Goal: Communication & Community: Answer question/provide support

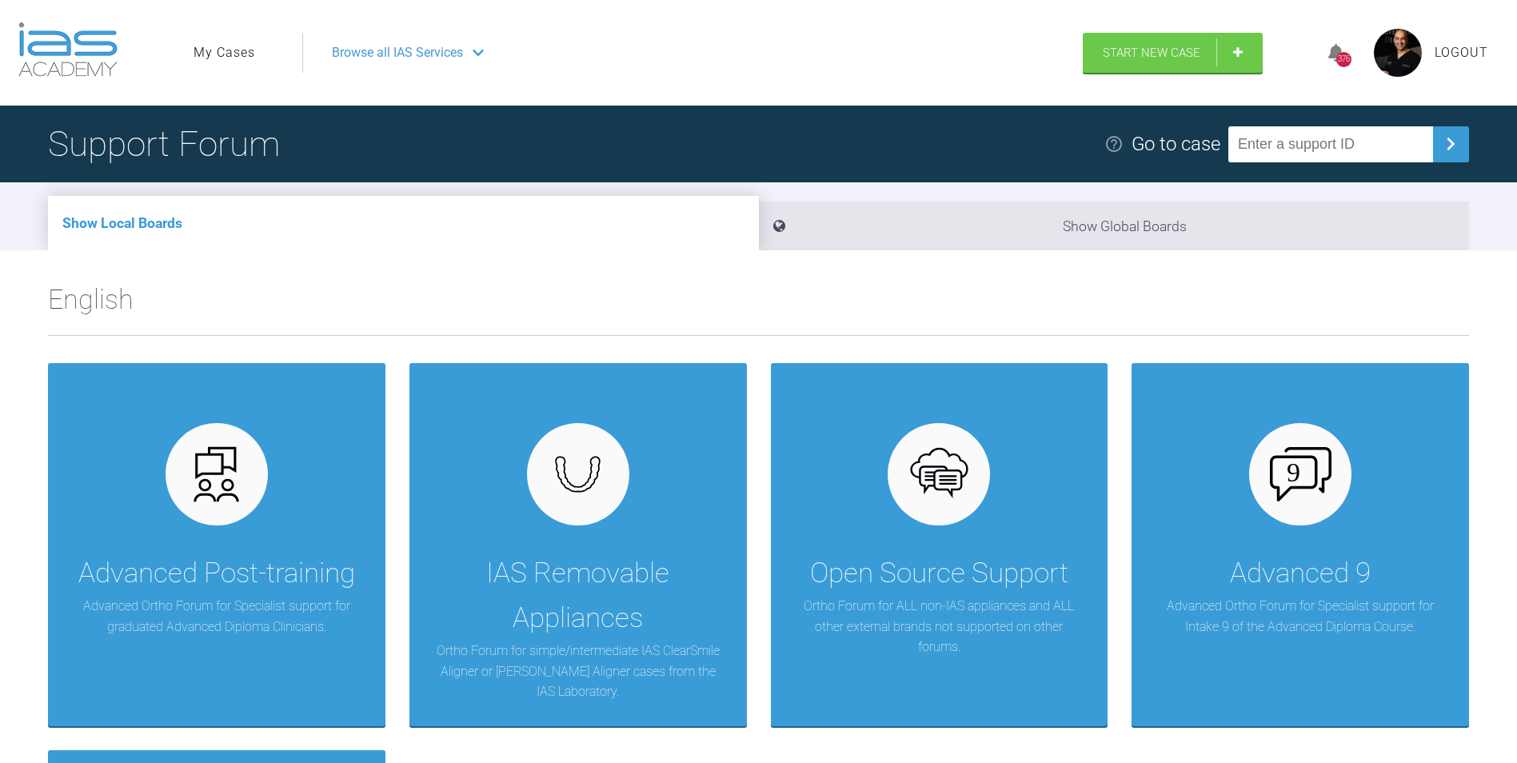
click at [221, 37] on ul "My Cases" at bounding box center [248, 53] width 109 height 40
click at [221, 42] on link "My Cases" at bounding box center [225, 52] width 62 height 21
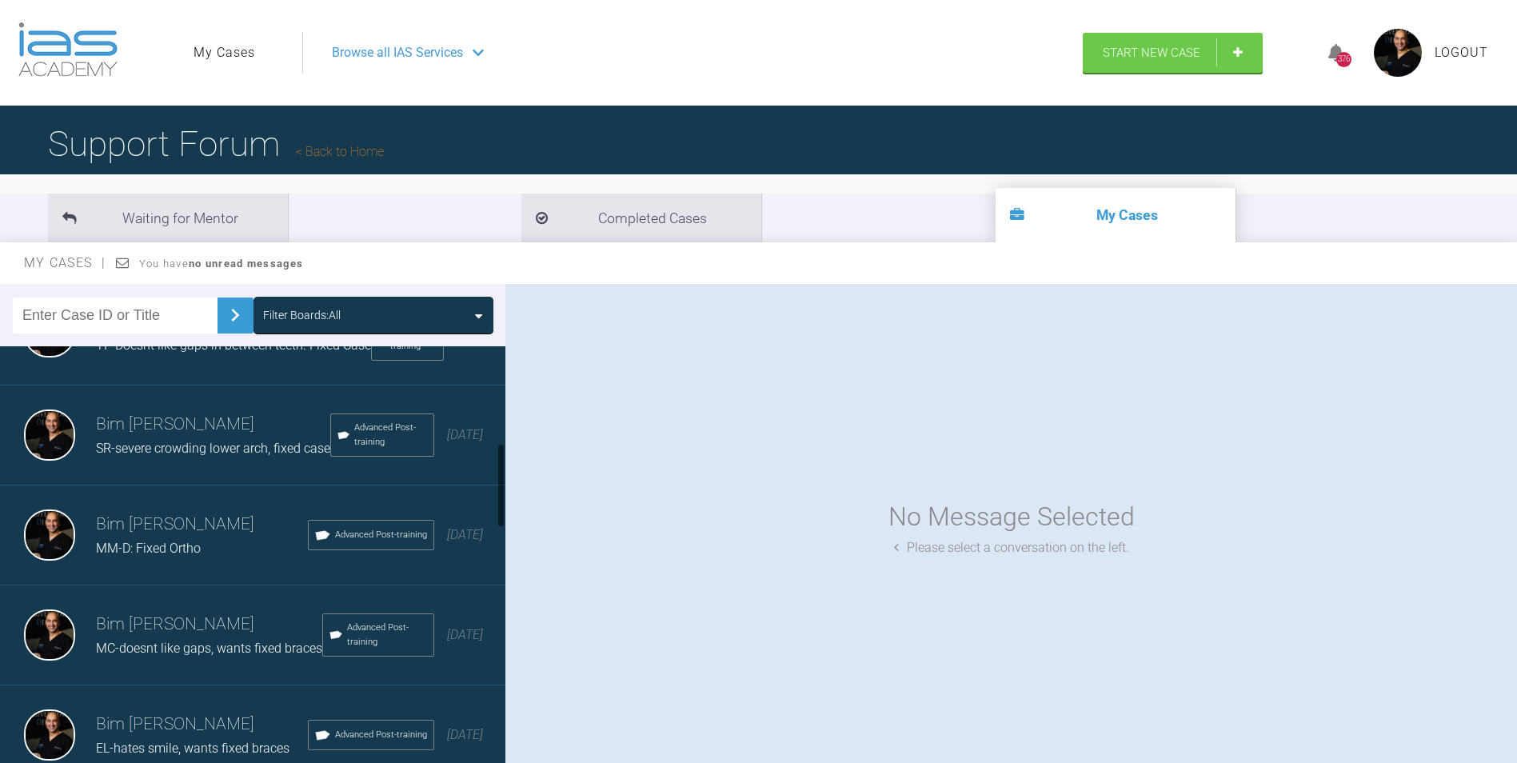
scroll to position [560, 0]
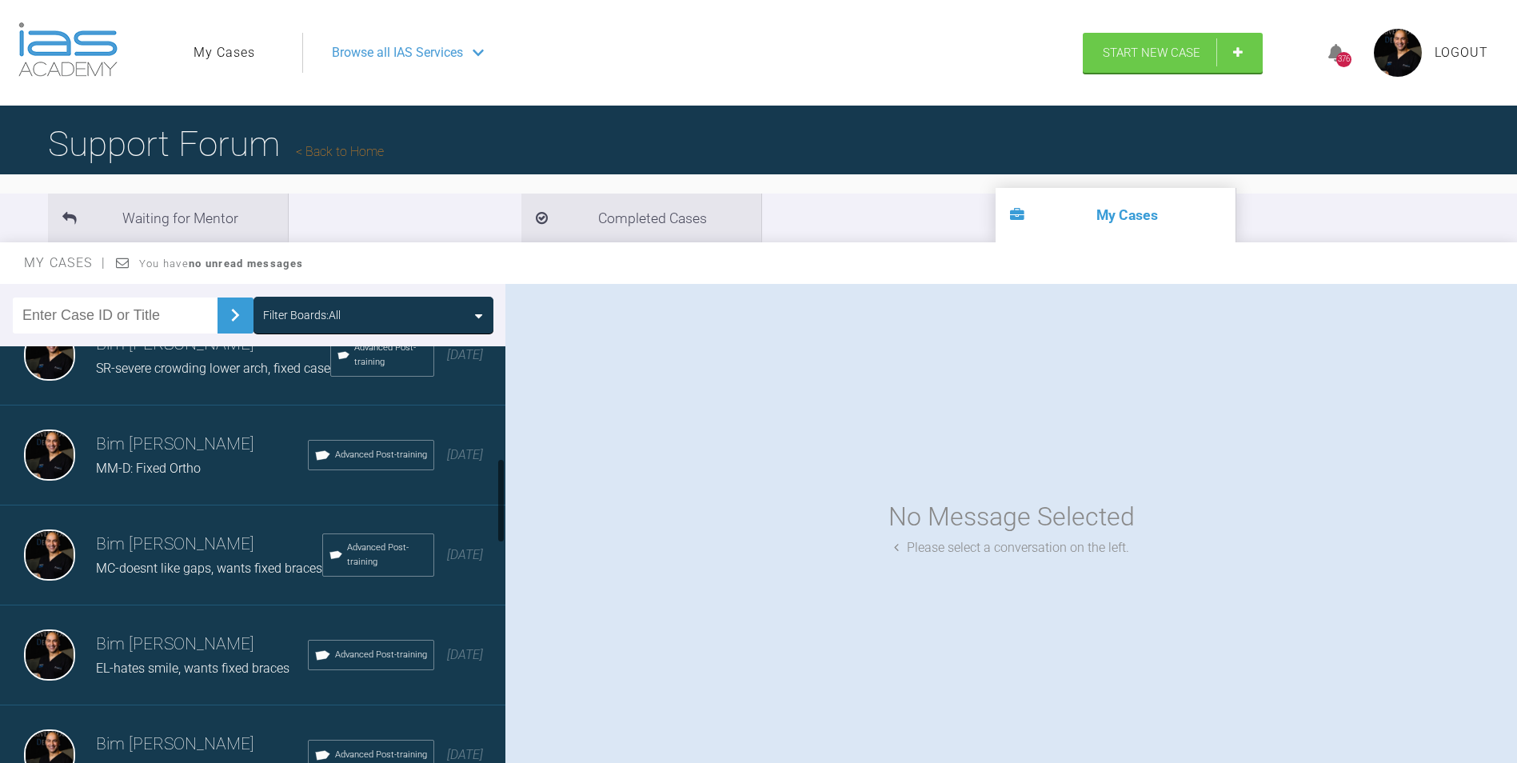
click at [234, 376] on span "SR-severe crowding lower arch, fixed case" at bounding box center [213, 368] width 234 height 15
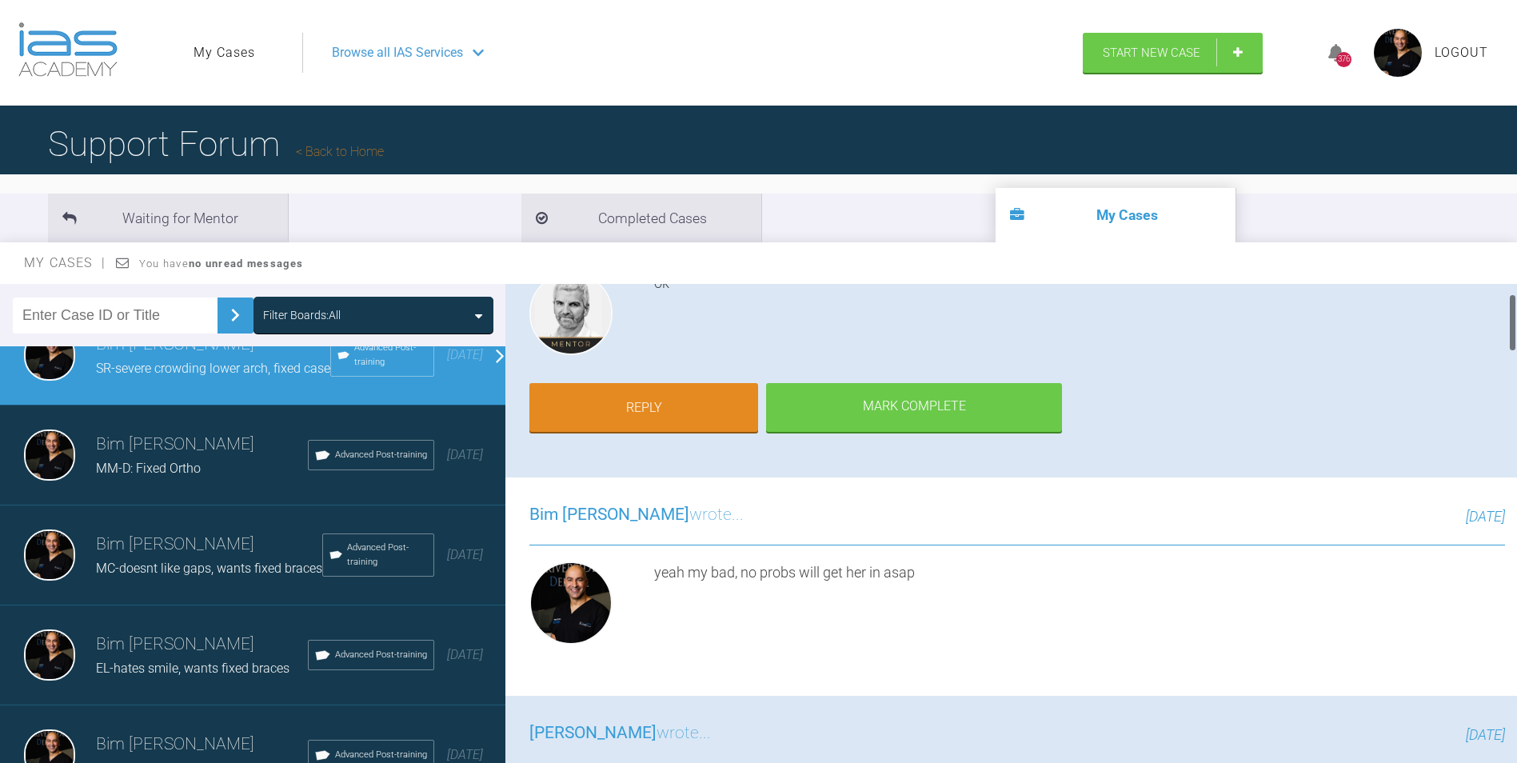
scroll to position [80, 0]
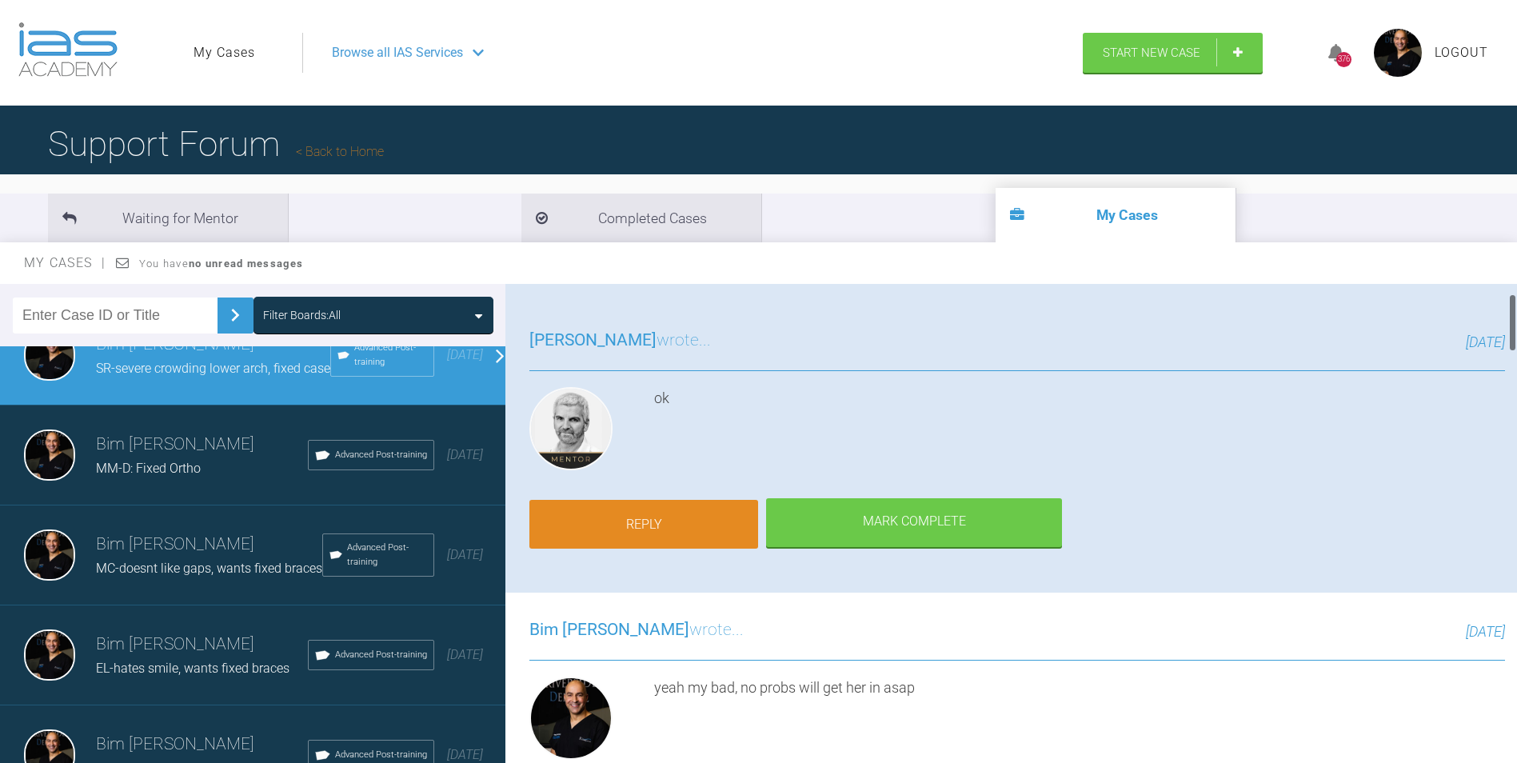
click at [641, 516] on link "Reply" at bounding box center [643, 525] width 229 height 50
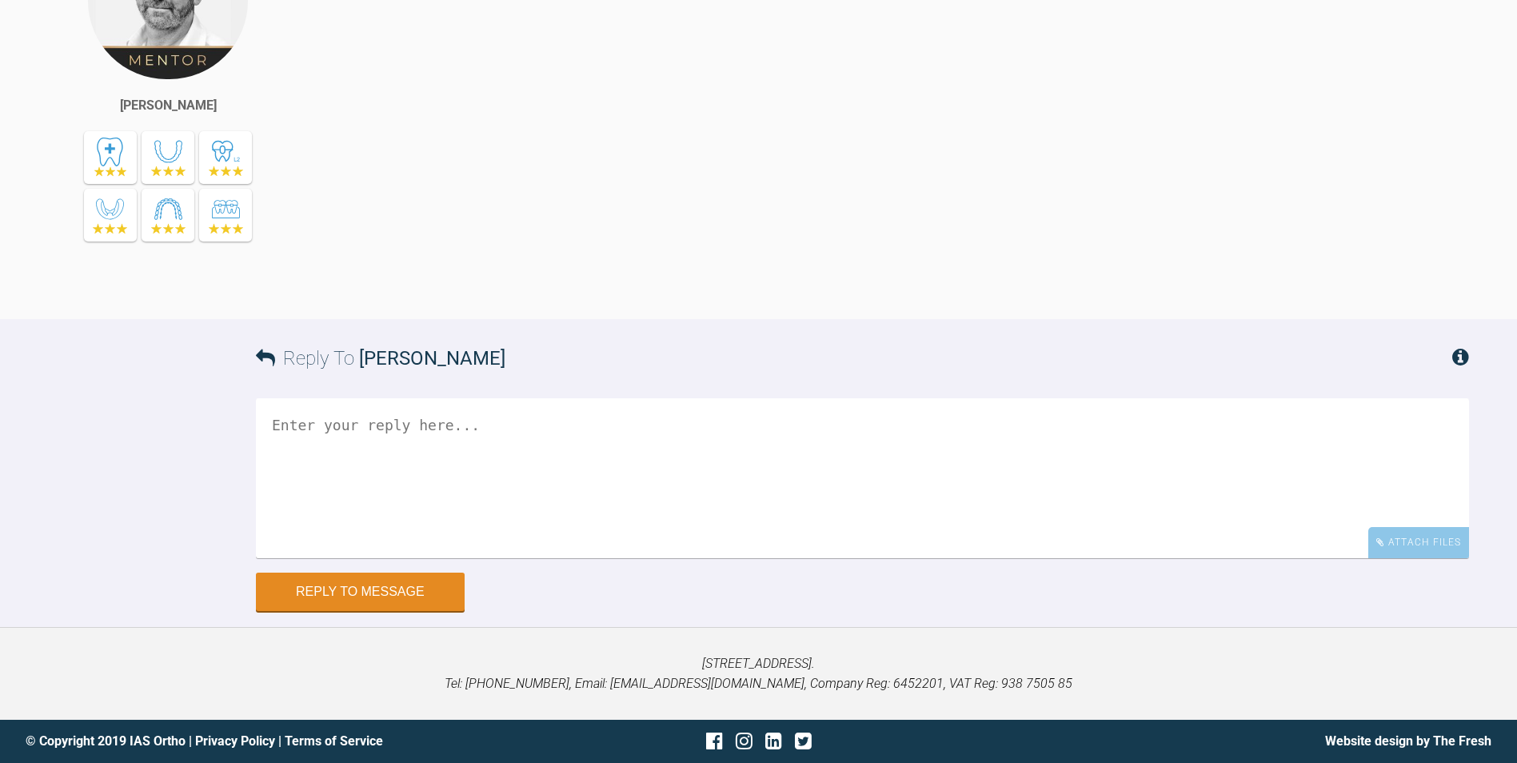
scroll to position [6536, 0]
paste textarea "1) Removed lower wire. 2) Pchain LL5-4 and LR5-3 under the wire 3) BumpR sleeve…"
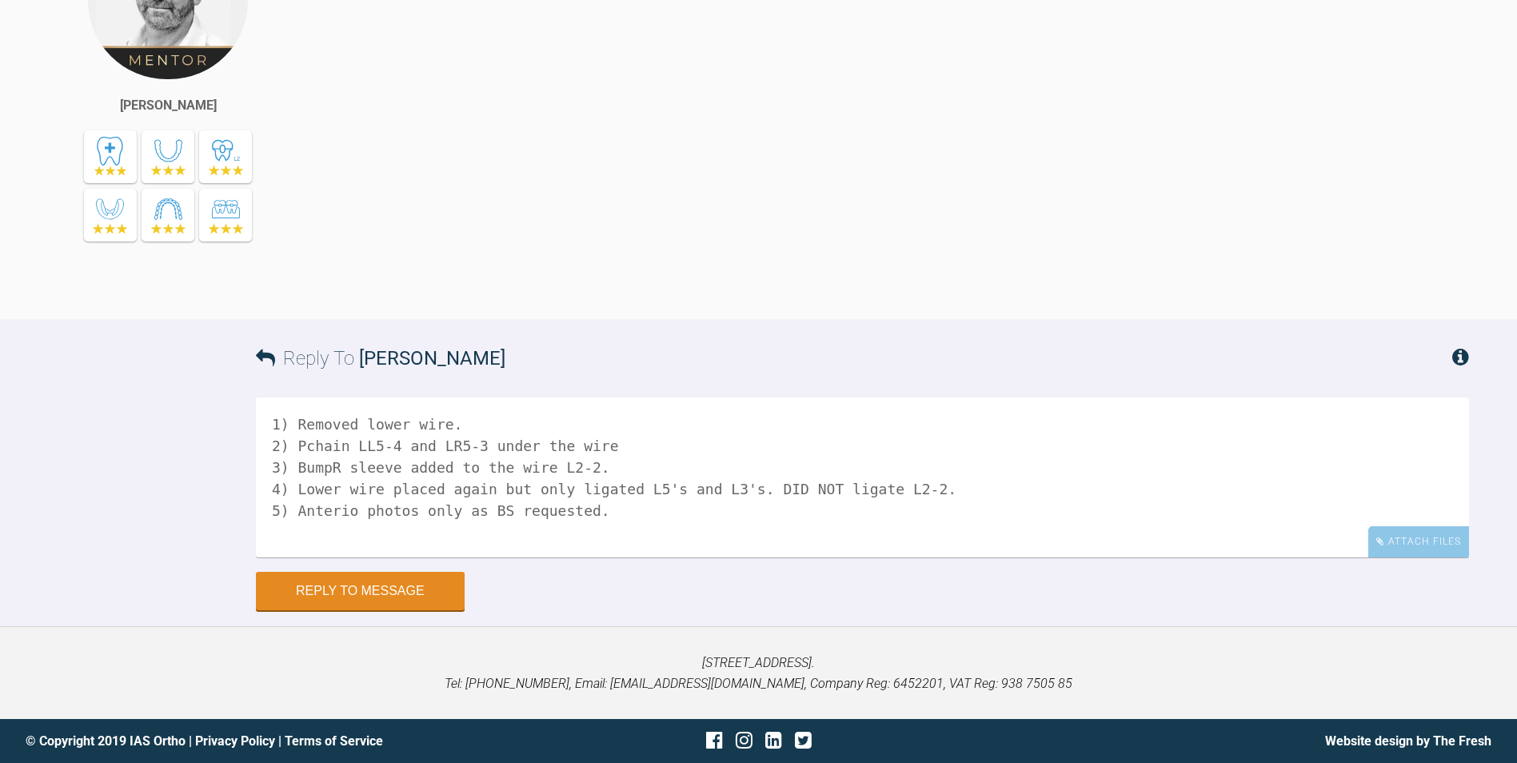
scroll to position [6456, 0]
click at [471, 509] on textarea "1) Removed lower wire. 2) Pchain LL5-4 and LR5-3 under the wire 3) BumpR sleeve…" at bounding box center [862, 477] width 1213 height 160
drag, startPoint x: 374, startPoint y: 444, endPoint x: 537, endPoint y: 489, distance: 168.6
click at [374, 444] on textarea "1) Removed lower wire 2) Pchain LL5-4 and LR5-3 under the wire 3) BumpR sleeve …" at bounding box center [862, 477] width 1213 height 160
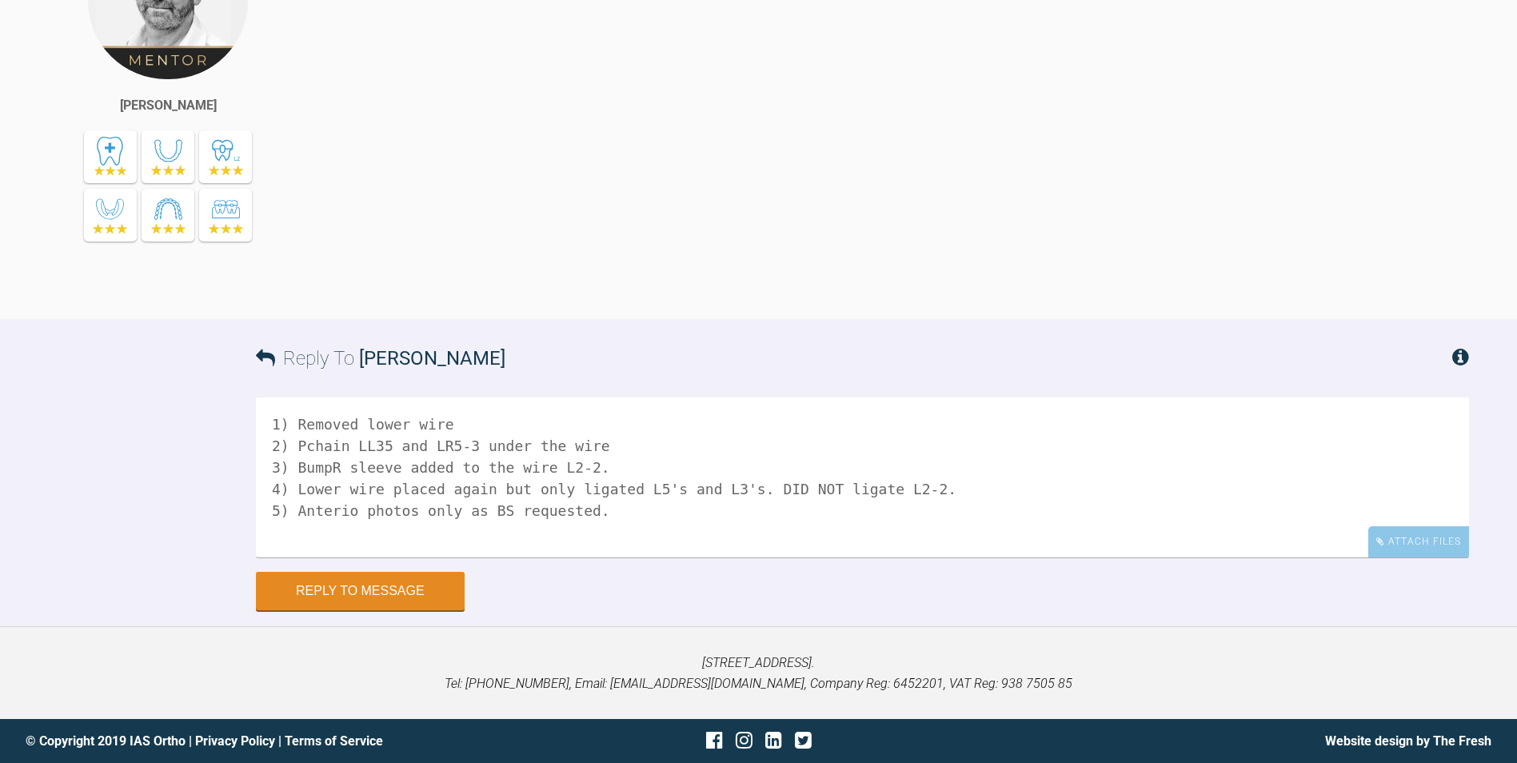
click at [459, 441] on textarea "1) Removed lower wire 2) Pchain LL35 and LR5-3 under the wire 3) BumpR sleeve a…" at bounding box center [862, 477] width 1213 height 160
click at [333, 466] on textarea "1) Removed lower wire 2) Pchain LL35 and LR35 under the wire 3) BumpR sleeve ad…" at bounding box center [862, 477] width 1213 height 160
drag, startPoint x: 588, startPoint y: 511, endPoint x: 170, endPoint y: 507, distance: 418.3
click at [170, 507] on div "Reply To Ross Hobson 1) Removed lower wire 2) Pchain LL35 and LR35 under the wi…" at bounding box center [758, 464] width 1517 height 291
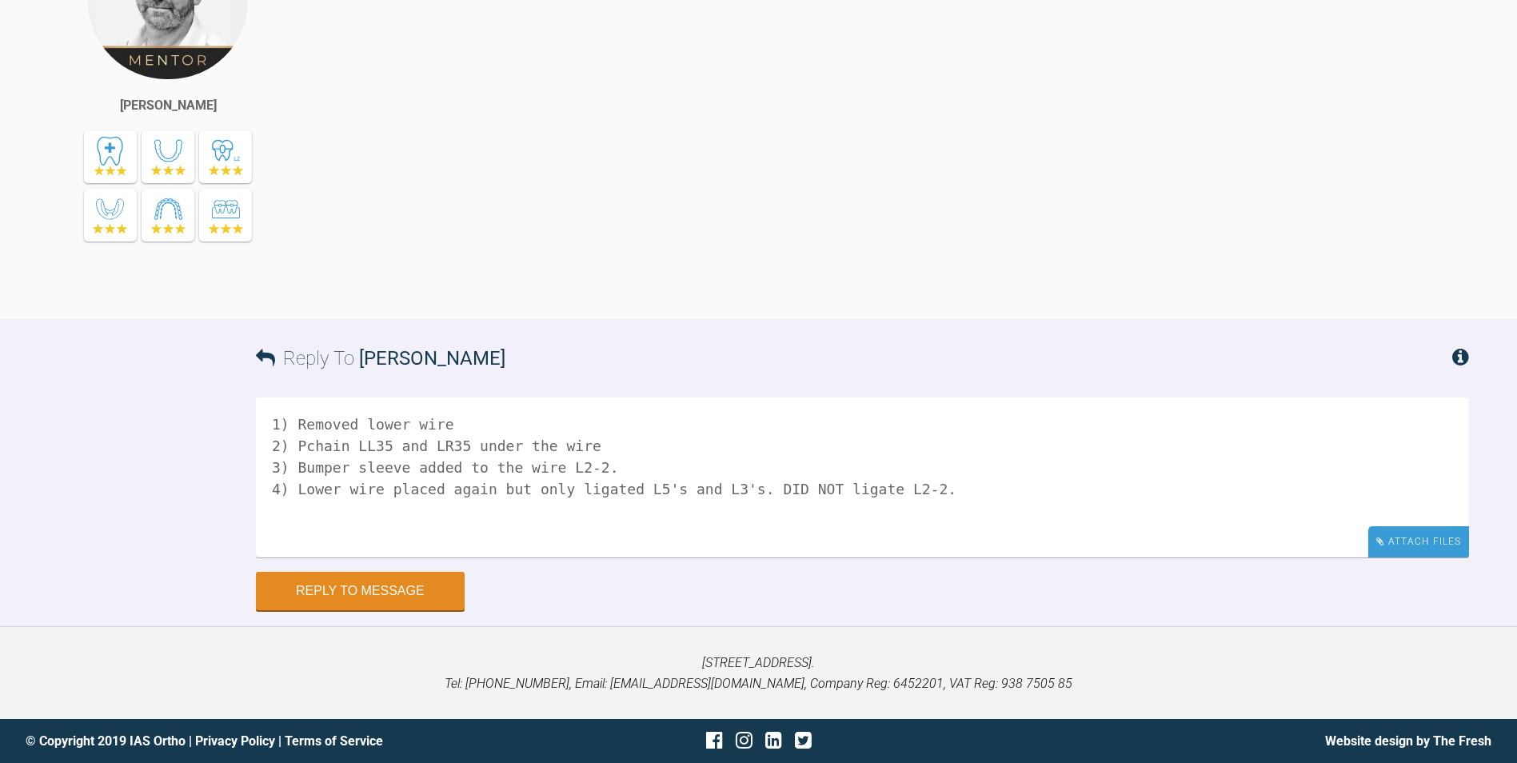
type textarea "1) Removed lower wire 2) Pchain LL35 and LR35 under the wire 3) Bumper sleeve a…"
click at [1404, 557] on div "Attach Files" at bounding box center [1418, 541] width 101 height 31
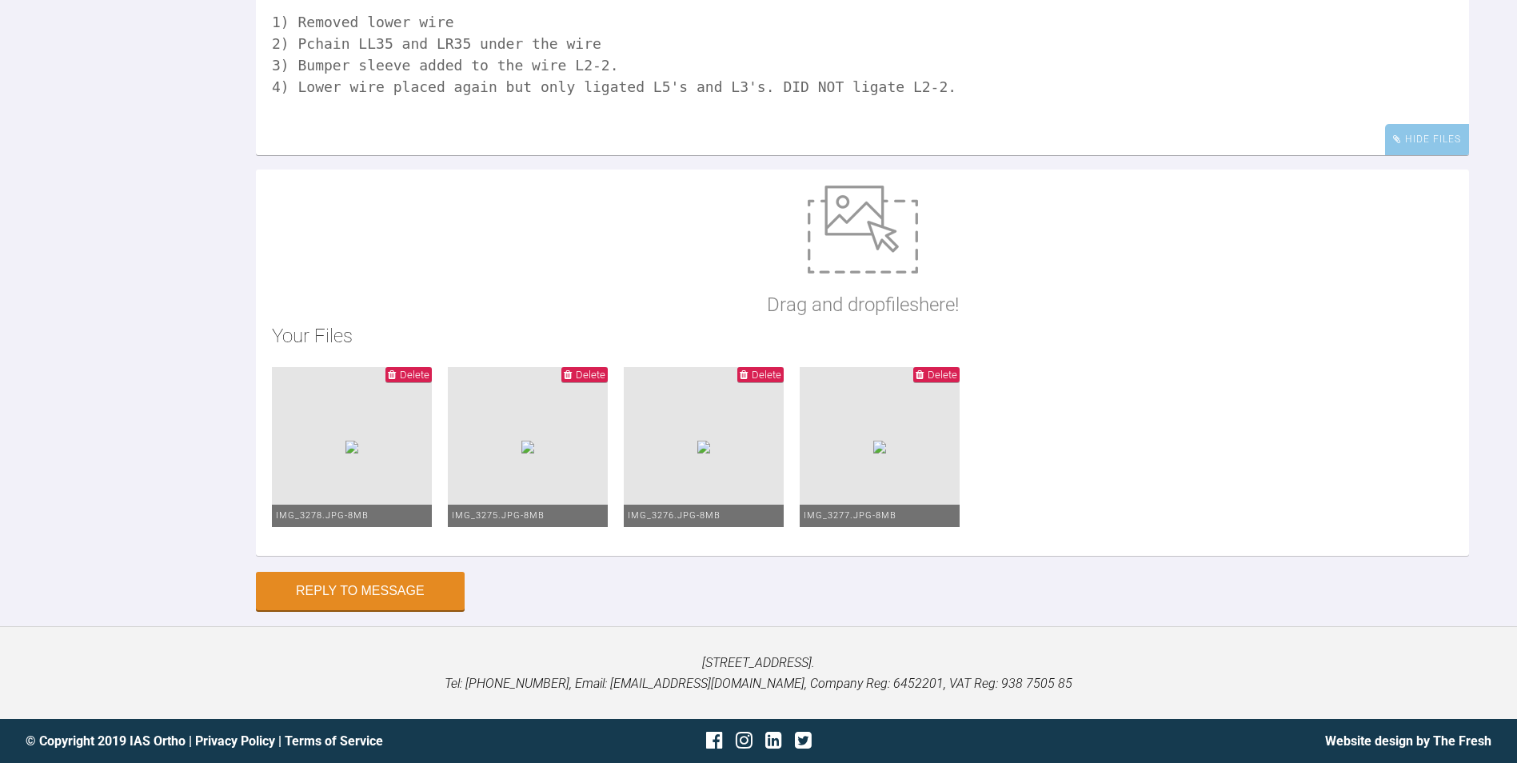
scroll to position [6778, 0]
click at [369, 612] on button "Reply to Message" at bounding box center [360, 592] width 209 height 38
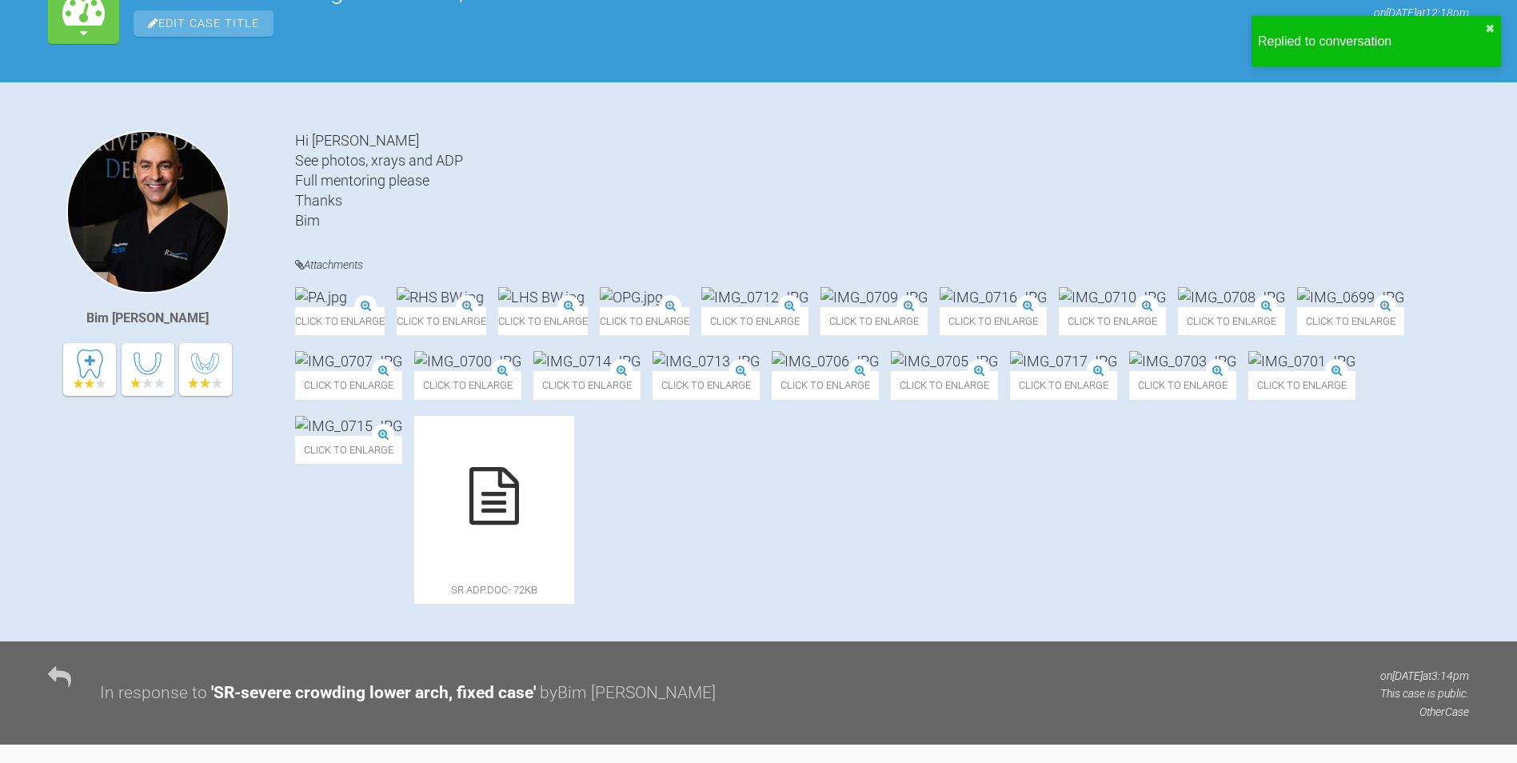
scroll to position [0, 0]
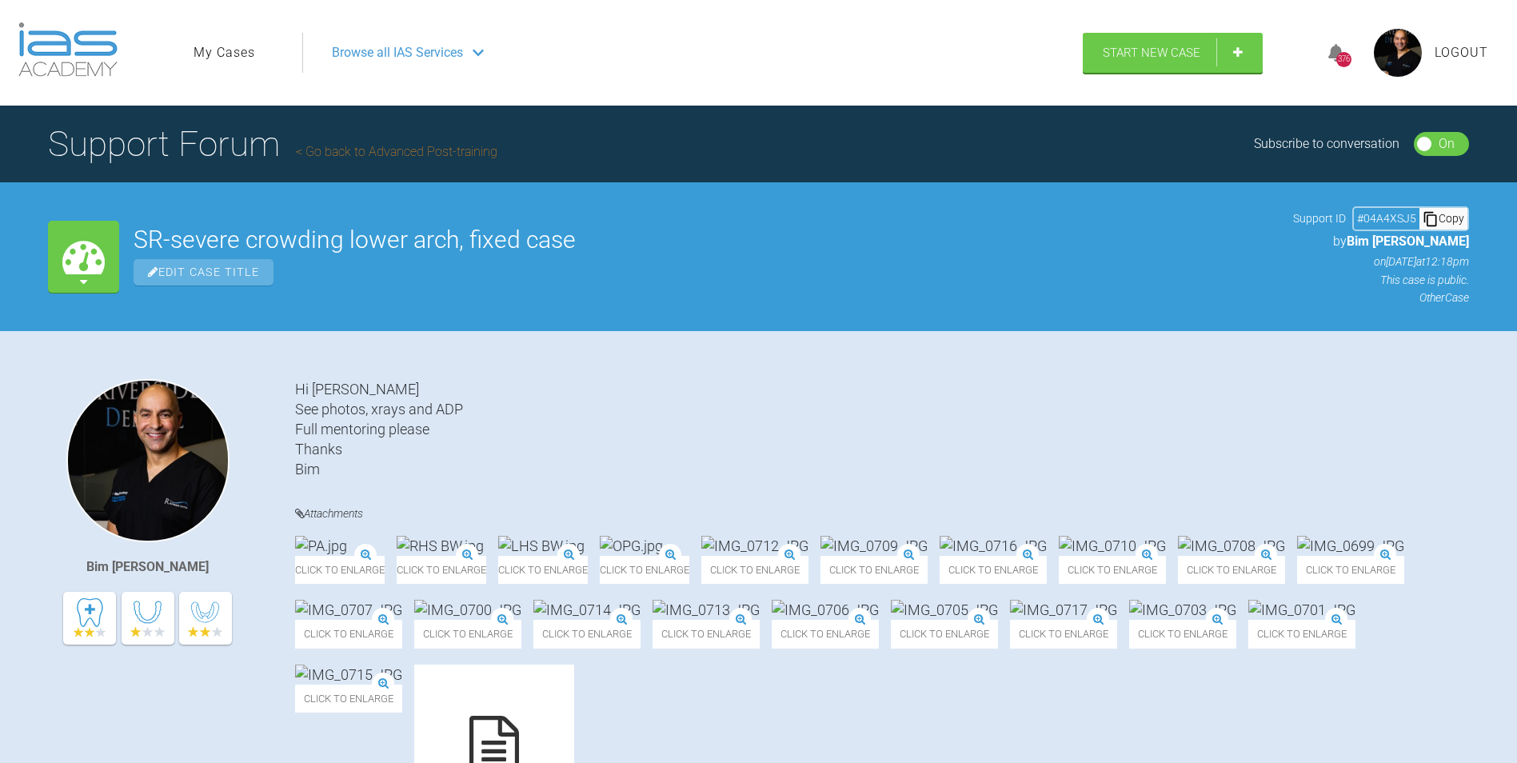
click at [229, 51] on link "My Cases" at bounding box center [225, 52] width 62 height 21
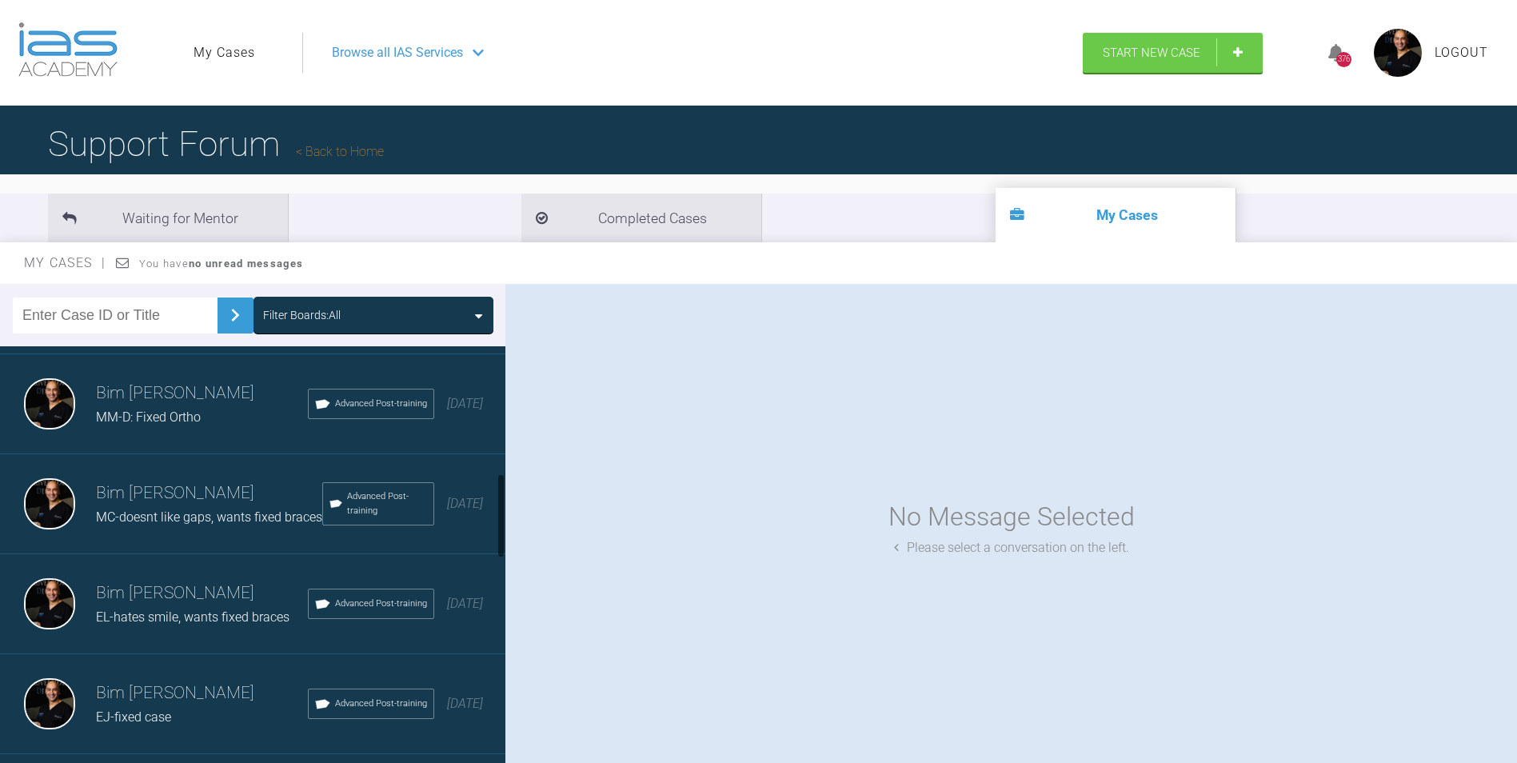
scroll to position [640, 0]
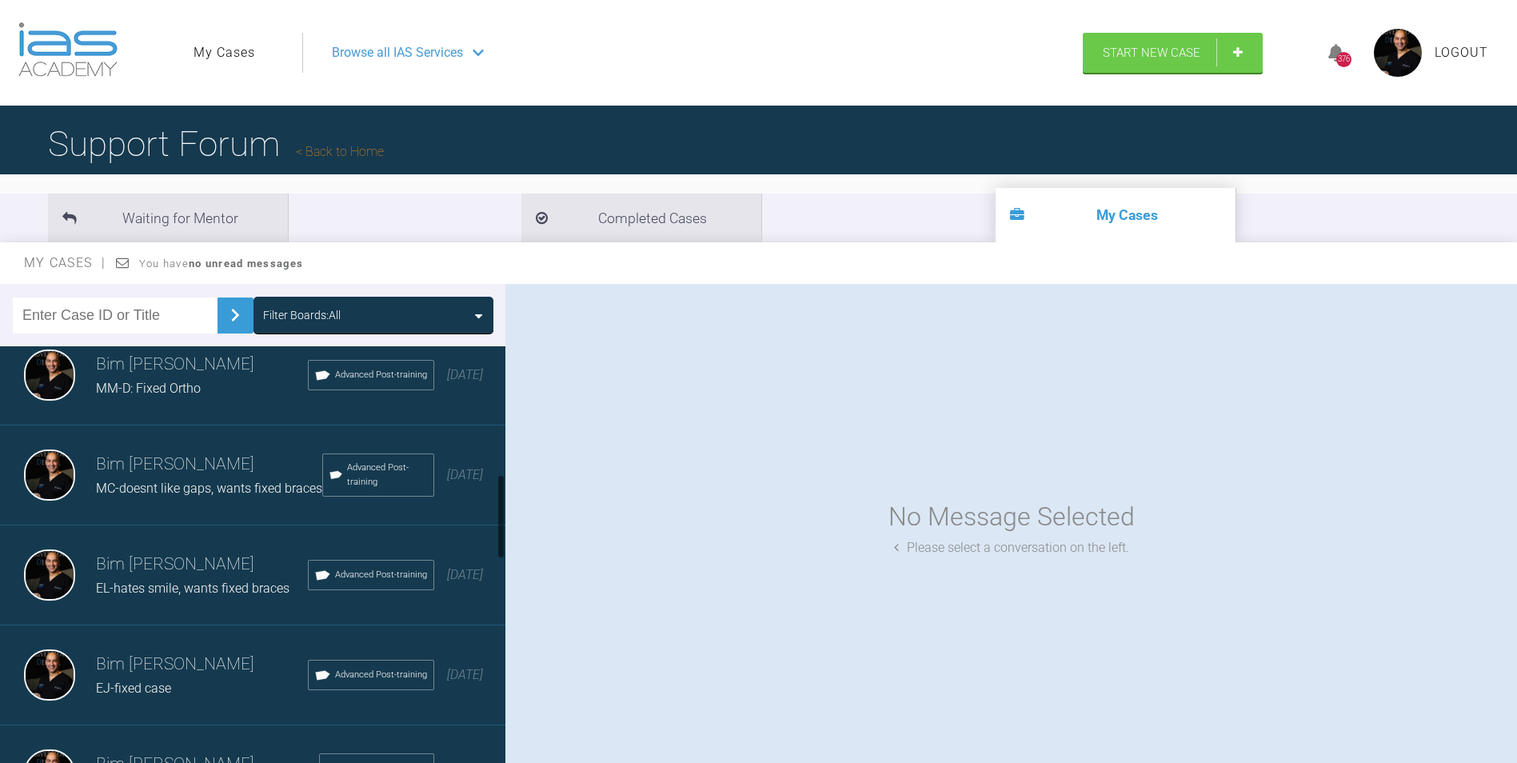
click at [134, 496] on span "MC-doesnt like gaps, wants fixed braces" at bounding box center [209, 488] width 226 height 15
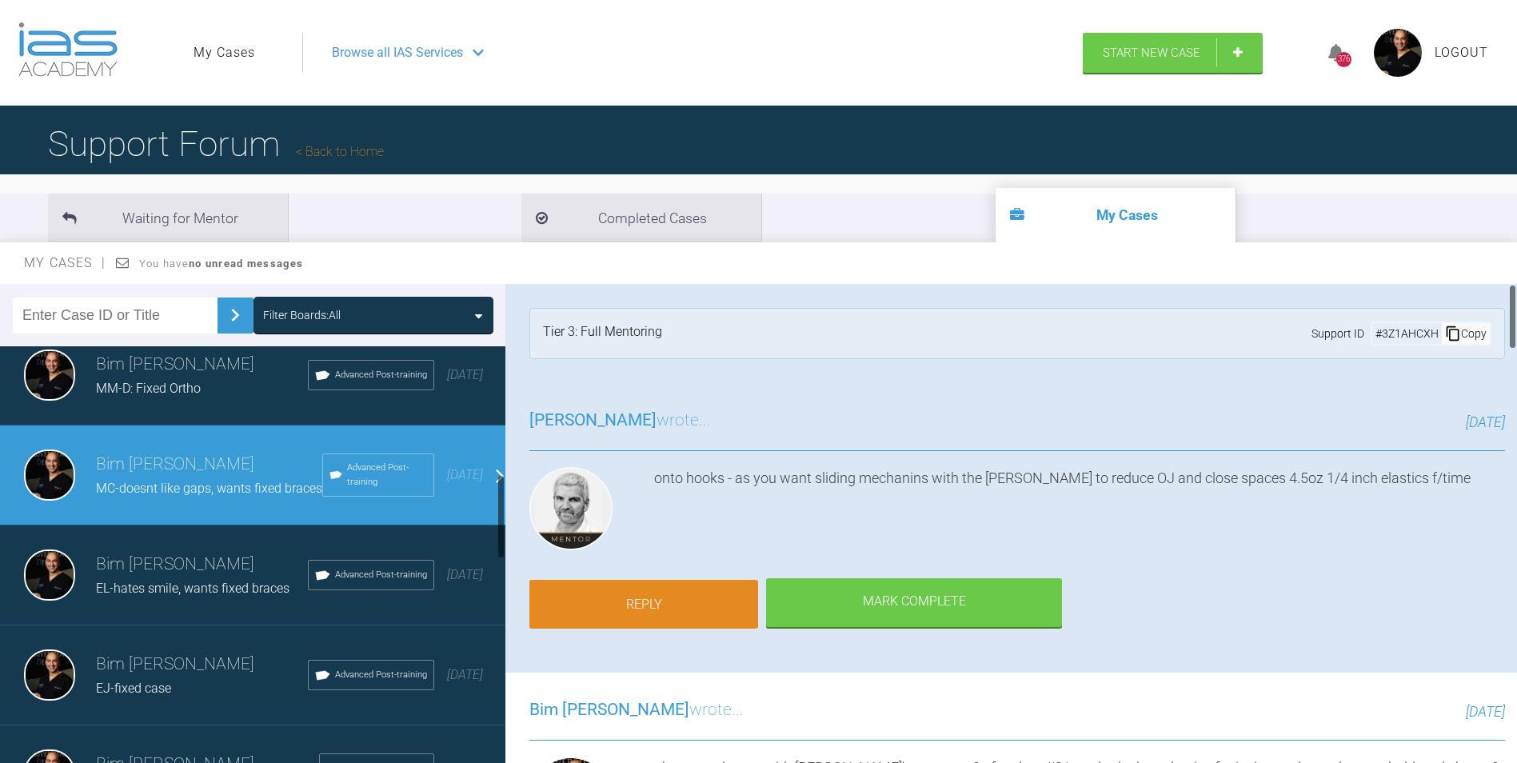
click at [671, 589] on link "Reply" at bounding box center [643, 605] width 229 height 50
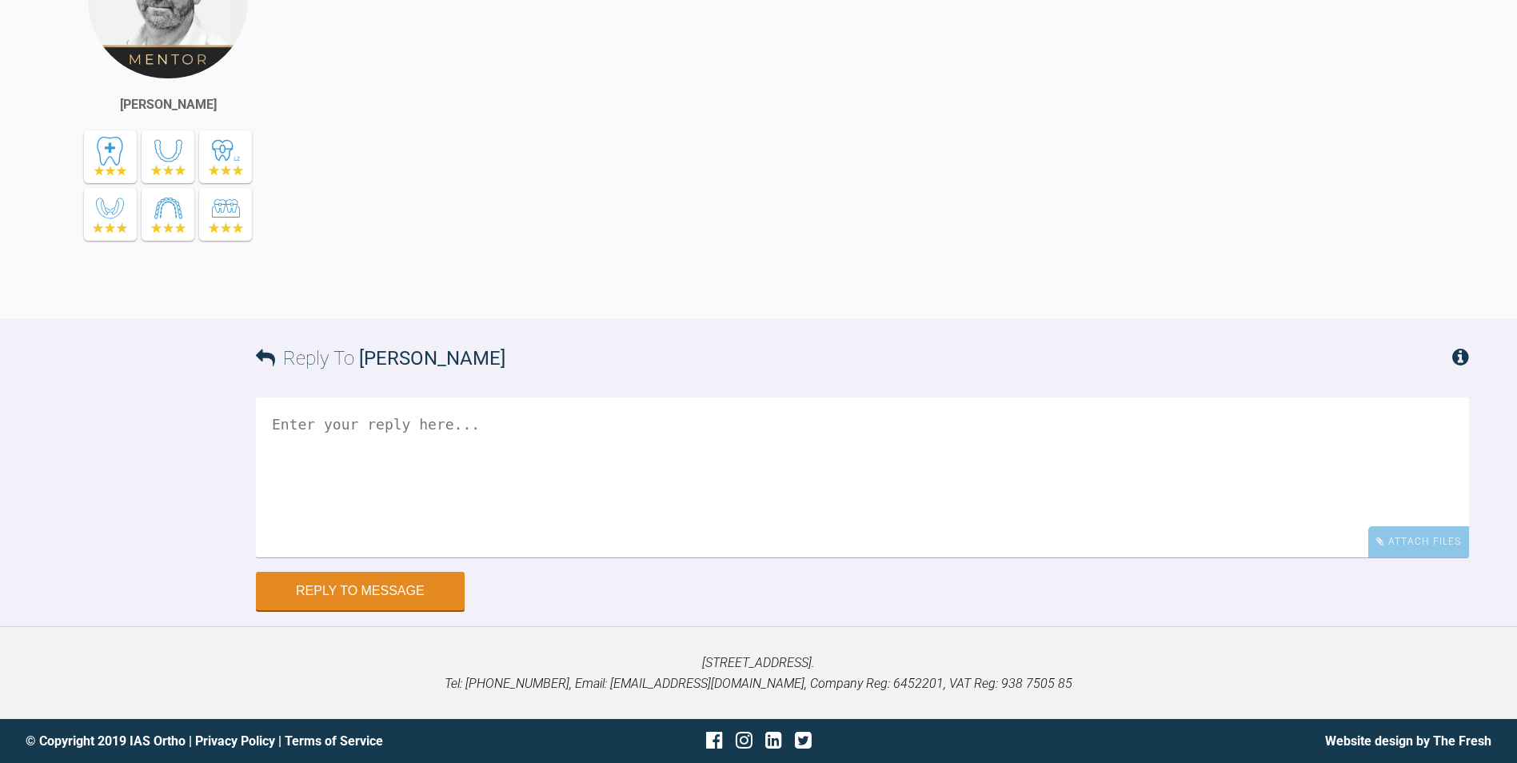
scroll to position [4751, 0]
drag, startPoint x: 1412, startPoint y: 621, endPoint x: 1176, endPoint y: 652, distance: 237.9
click at [1412, 557] on div "Attach Files" at bounding box center [1418, 541] width 101 height 31
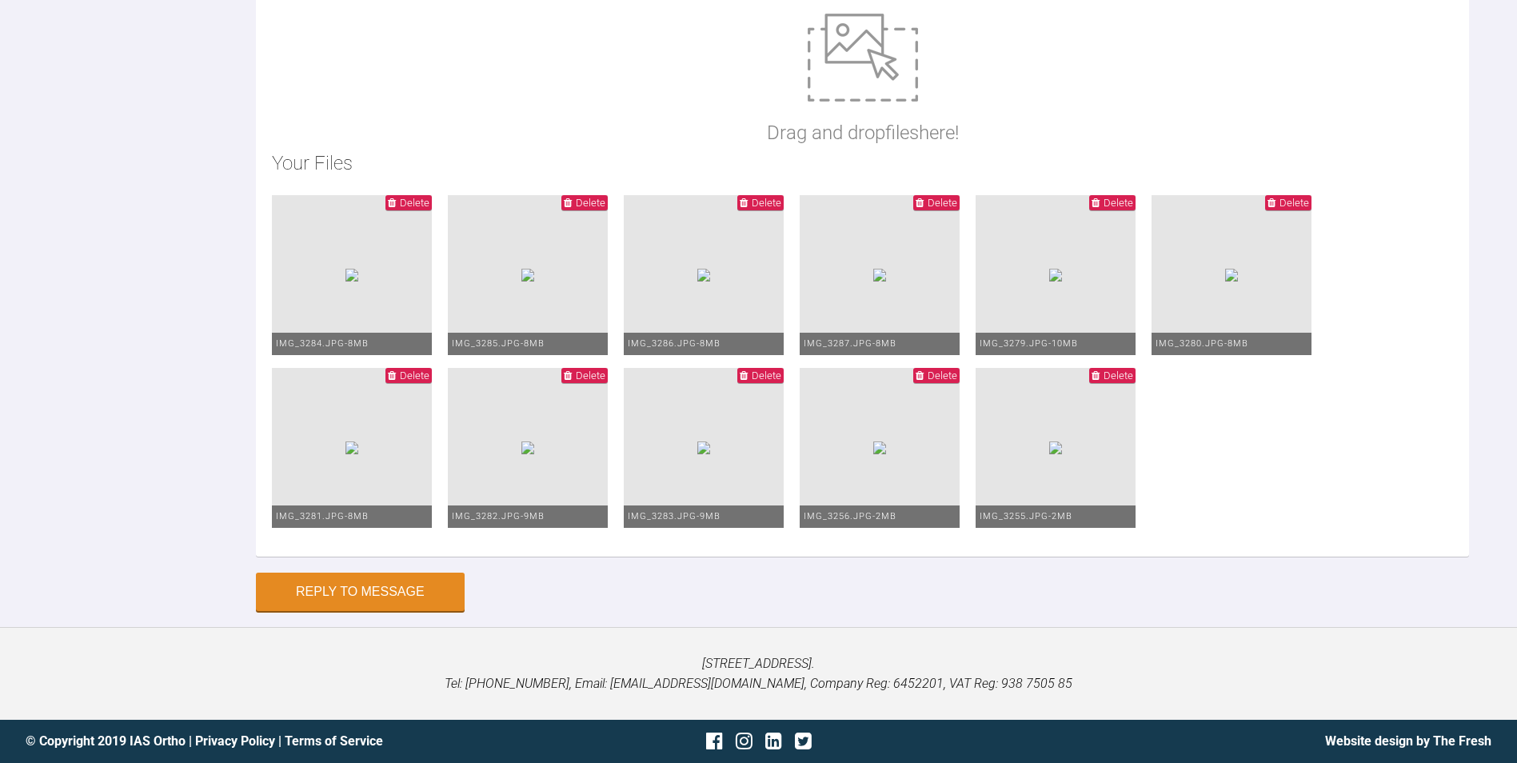
scroll to position [5099, 0]
paste textarea ") Bonded L7's and L6's with metal MBT brackets 2) Bonded L5-5 with clarity brac…"
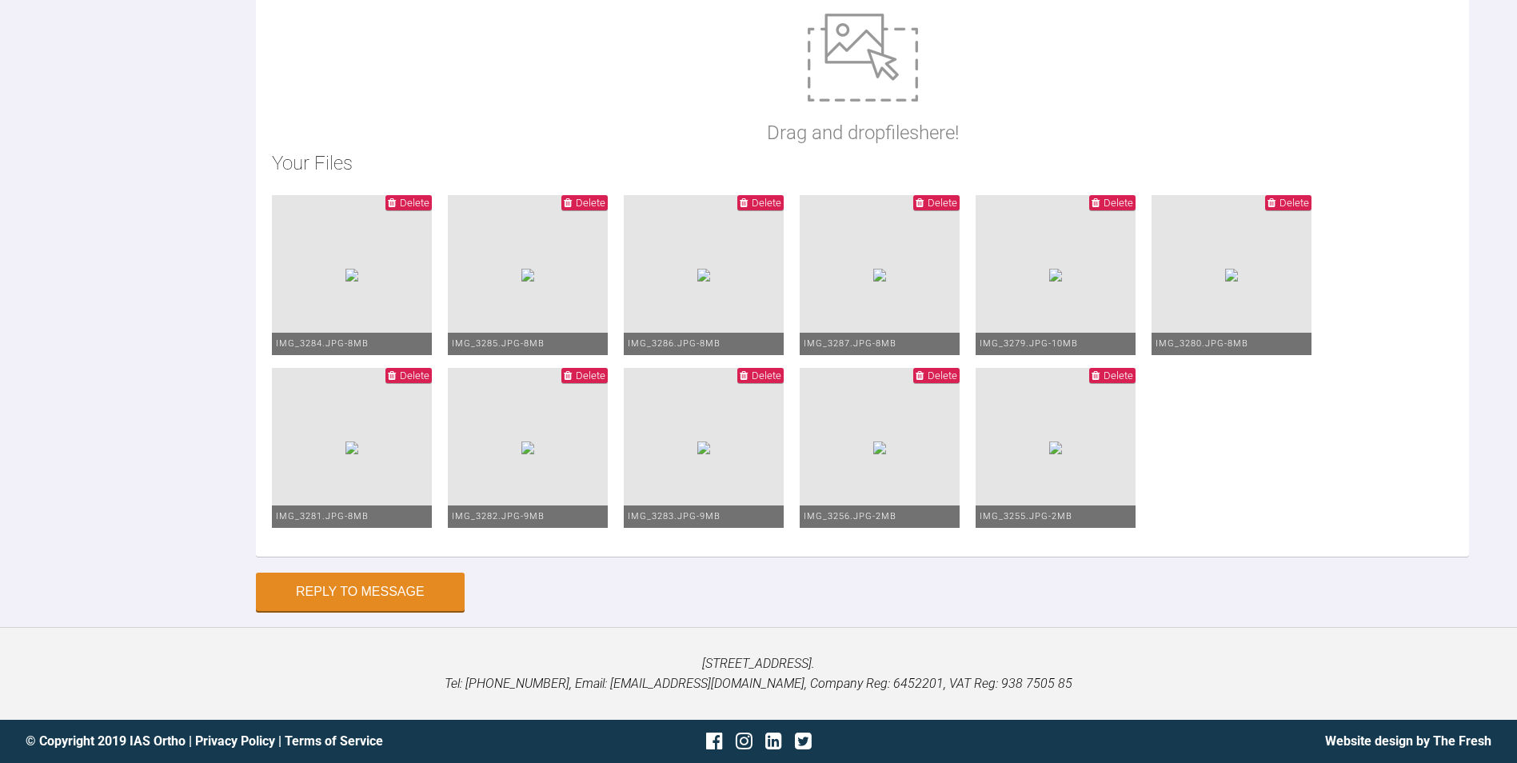
drag, startPoint x: 295, startPoint y: 219, endPoint x: 375, endPoint y: 223, distance: 80.1
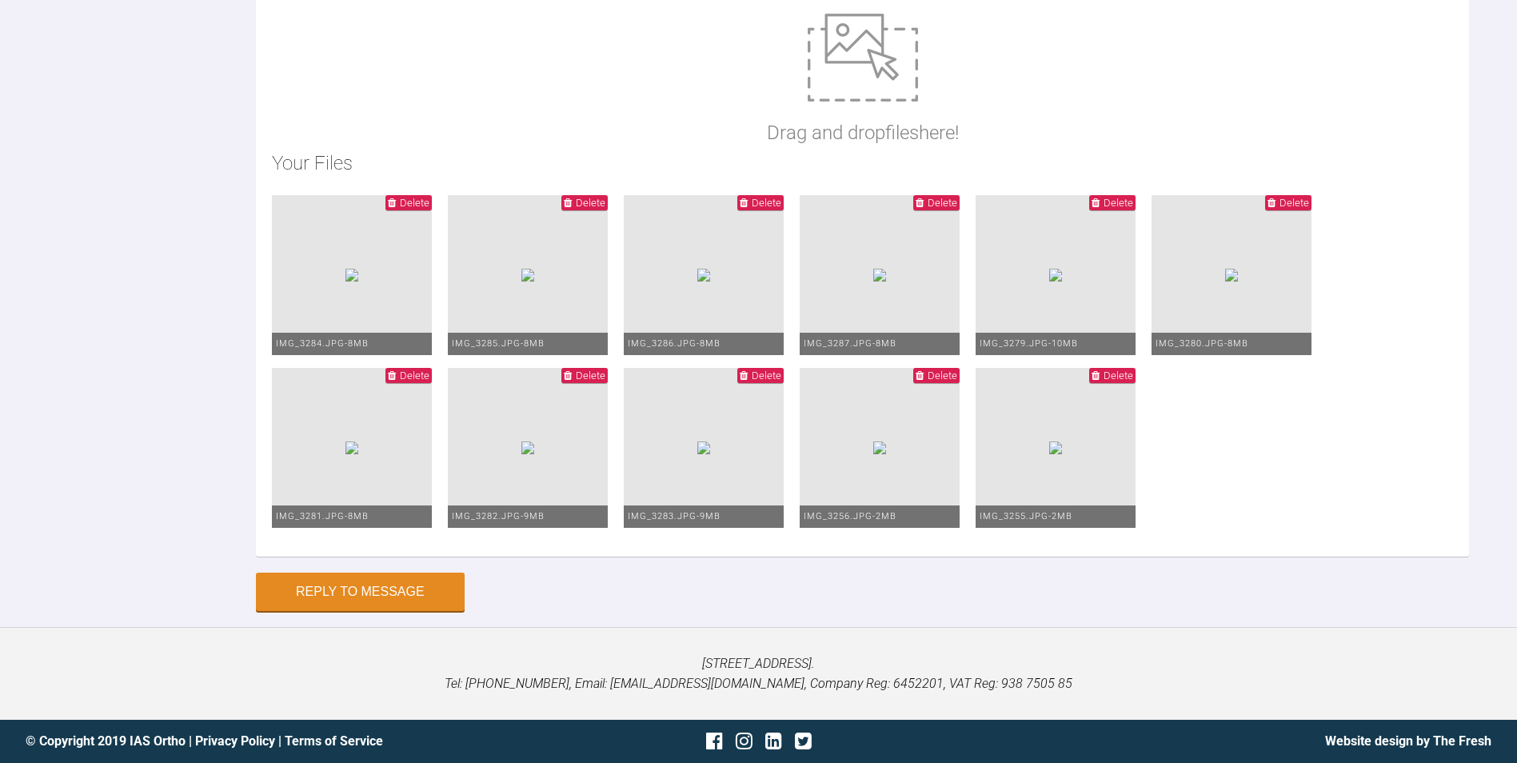
drag, startPoint x: 501, startPoint y: 220, endPoint x: 964, endPoint y: 243, distance: 463.7
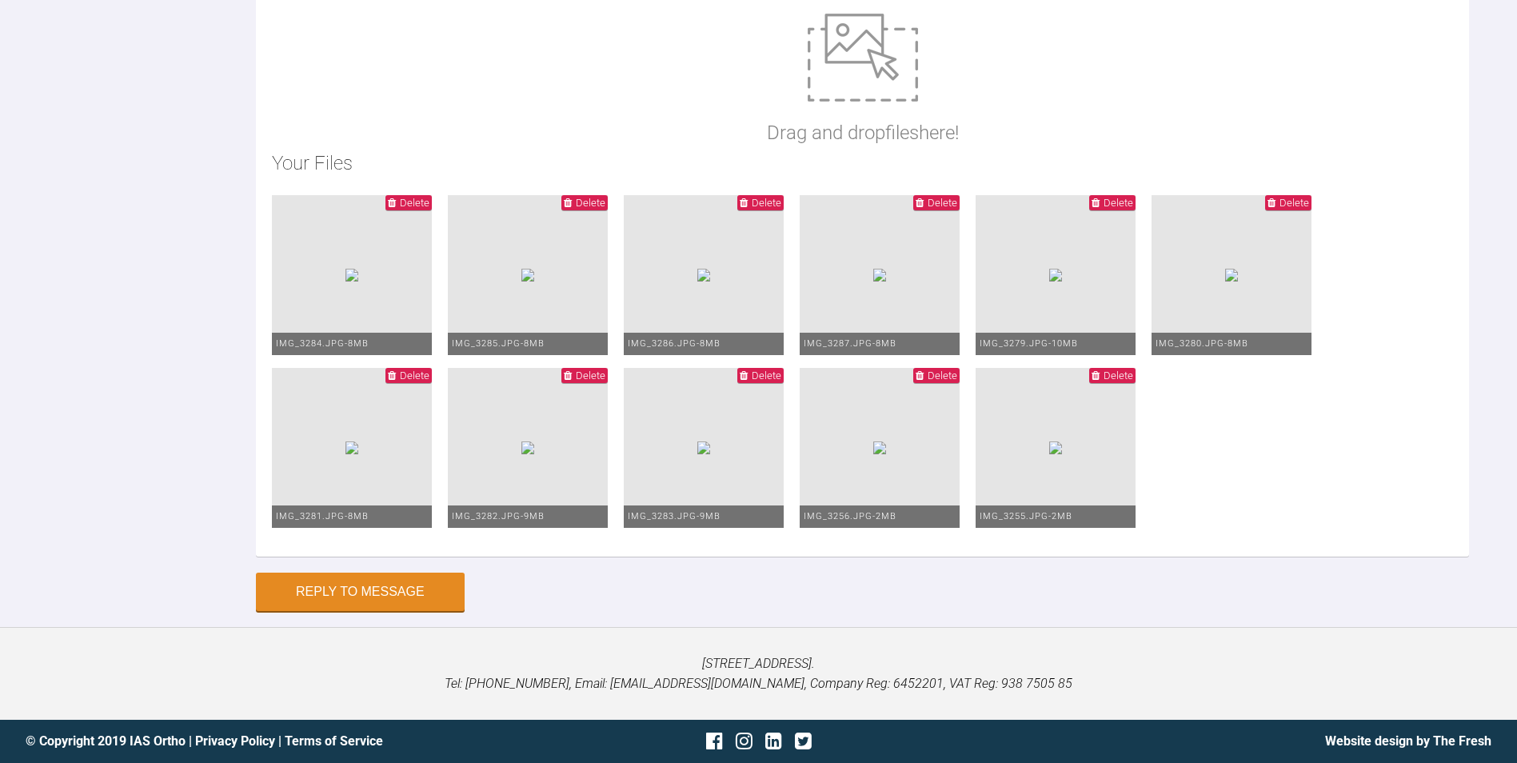
type textarea ") Bonded L7's and L6's with metal MBT brackets 2) Bonded L5-5 with clarity brac…"
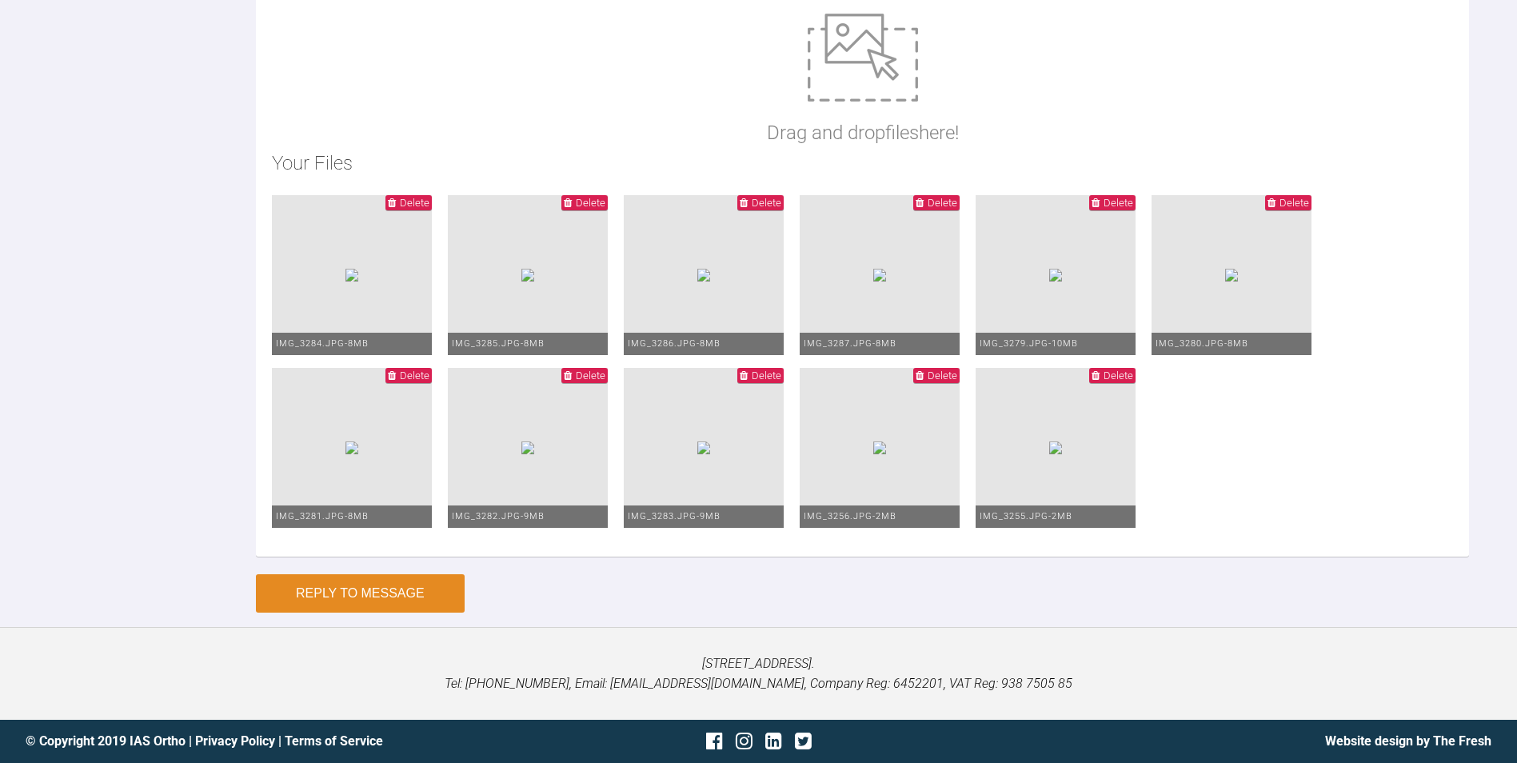
click at [397, 581] on button "Reply to Message" at bounding box center [360, 593] width 209 height 38
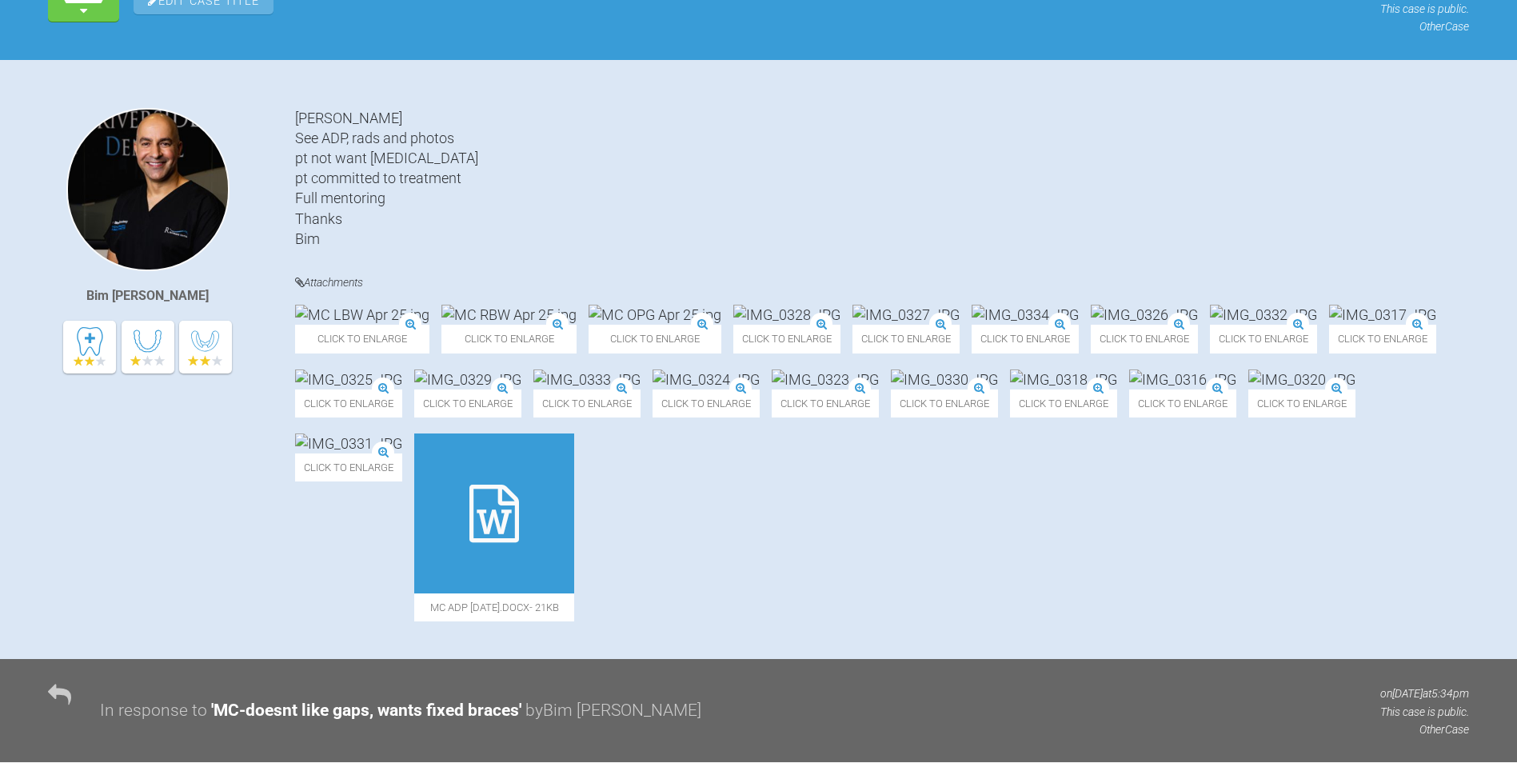
scroll to position [0, 0]
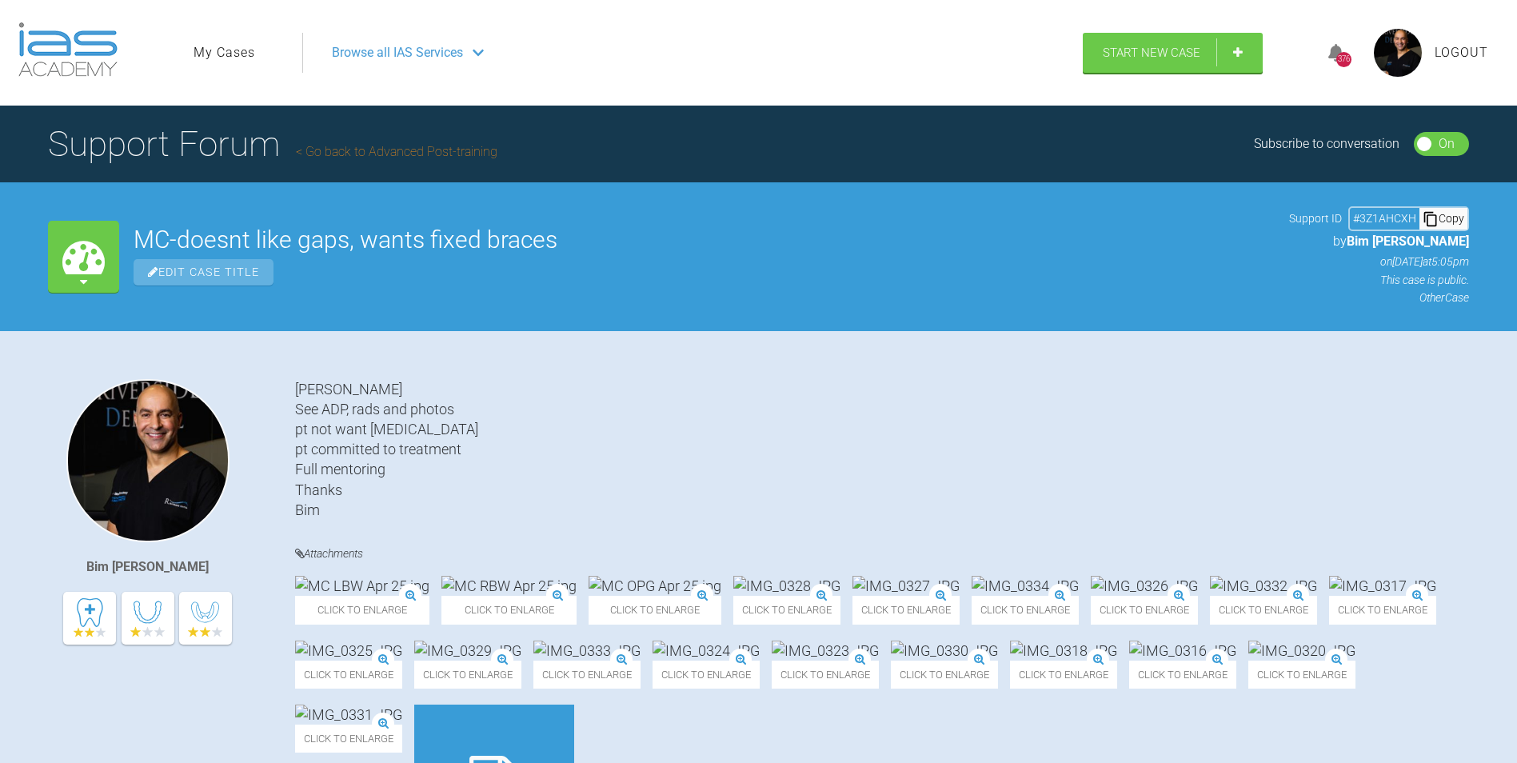
click at [1441, 45] on span "Logout" at bounding box center [1462, 52] width 54 height 21
